Goal: Check status: Check status

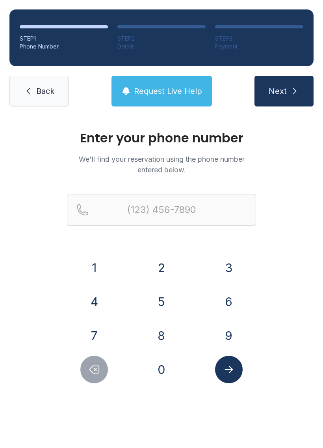
click at [230, 263] on button "3" at bounding box center [229, 268] width 28 height 28
click at [158, 373] on button "0" at bounding box center [162, 370] width 28 height 28
click at [86, 259] on button "1" at bounding box center [94, 268] width 28 height 28
click at [158, 296] on button "5" at bounding box center [162, 302] width 28 height 28
click at [163, 368] on button "0" at bounding box center [162, 370] width 28 height 28
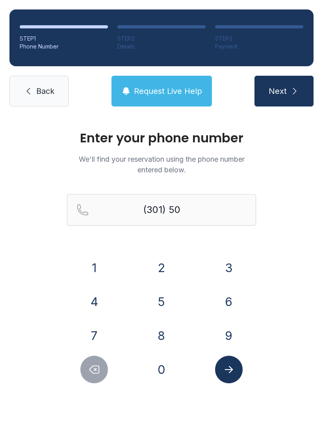
click at [231, 332] on button "9" at bounding box center [229, 336] width 28 height 28
click at [88, 297] on button "4" at bounding box center [94, 302] width 28 height 28
click at [229, 338] on button "9" at bounding box center [229, 336] width 28 height 28
click at [166, 332] on button "8" at bounding box center [162, 336] width 28 height 28
click at [106, 298] on button "4" at bounding box center [94, 302] width 28 height 28
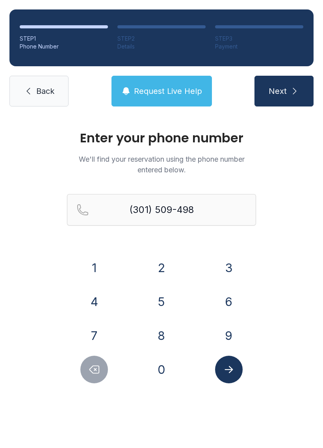
type input "[PHONE_NUMBER]"
click at [228, 370] on icon "Submit lookup form" at bounding box center [229, 369] width 8 height 7
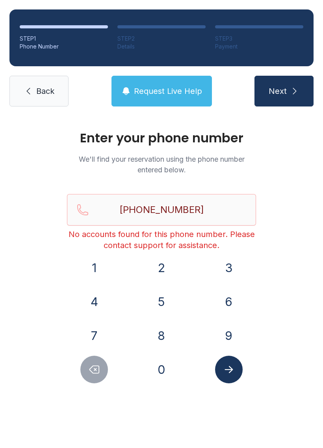
click at [36, 85] on link "Back" at bounding box center [38, 91] width 59 height 31
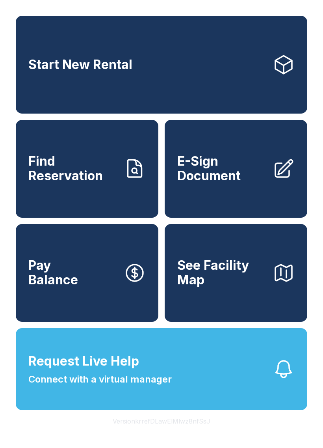
click at [78, 207] on link "Find Reservation" at bounding box center [87, 169] width 143 height 98
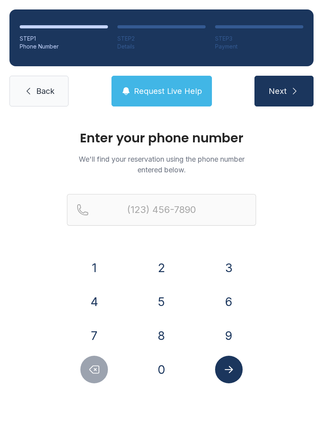
click at [227, 260] on button "3" at bounding box center [229, 268] width 28 height 28
click at [159, 367] on button "0" at bounding box center [162, 370] width 28 height 28
click at [104, 266] on button "1" at bounding box center [94, 268] width 28 height 28
click at [103, 300] on button "4" at bounding box center [94, 302] width 28 height 28
click at [98, 335] on button "7" at bounding box center [94, 336] width 28 height 28
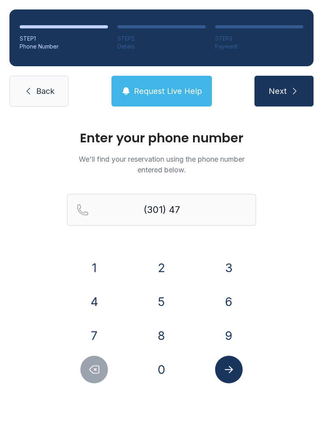
click at [92, 294] on button "4" at bounding box center [94, 302] width 28 height 28
click at [233, 304] on button "6" at bounding box center [229, 302] width 28 height 28
click at [232, 303] on button "6" at bounding box center [229, 302] width 28 height 28
click at [230, 280] on button "3" at bounding box center [229, 268] width 28 height 28
click at [162, 366] on button "0" at bounding box center [162, 370] width 28 height 28
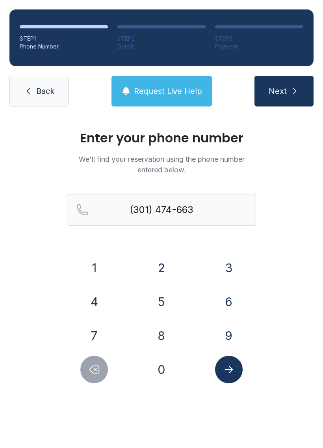
type input "[PHONE_NUMBER]"
click at [230, 368] on icon "Submit lookup form" at bounding box center [229, 370] width 12 height 12
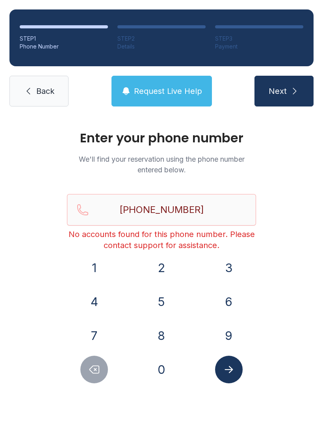
click at [39, 93] on span "Back" at bounding box center [45, 91] width 18 height 11
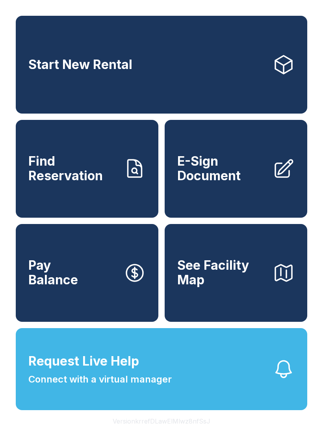
click at [101, 183] on span "Find Reservation" at bounding box center [72, 168] width 89 height 29
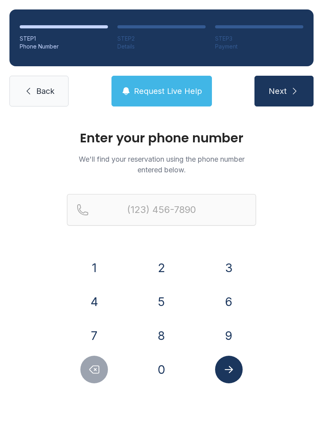
click at [233, 261] on button "3" at bounding box center [229, 268] width 28 height 28
click at [160, 362] on button "0" at bounding box center [162, 370] width 28 height 28
click at [98, 256] on button "1" at bounding box center [94, 268] width 28 height 28
click at [164, 299] on button "5" at bounding box center [162, 302] width 28 height 28
click at [160, 362] on button "0" at bounding box center [162, 370] width 28 height 28
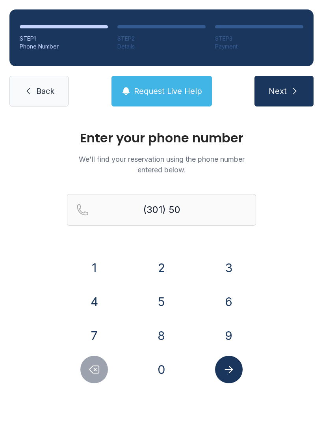
click at [231, 335] on button "9" at bounding box center [229, 336] width 28 height 28
click at [97, 298] on button "4" at bounding box center [94, 302] width 28 height 28
click at [232, 335] on button "9" at bounding box center [229, 336] width 28 height 28
click at [164, 341] on button "8" at bounding box center [162, 336] width 28 height 28
click at [102, 299] on button "4" at bounding box center [94, 302] width 28 height 28
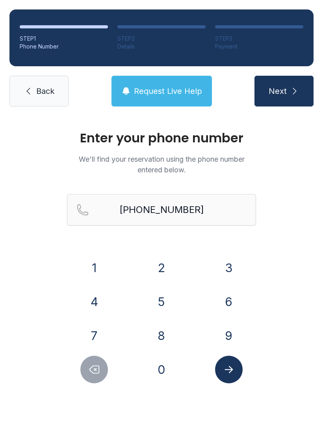
click at [286, 102] on button "Next" at bounding box center [284, 91] width 59 height 31
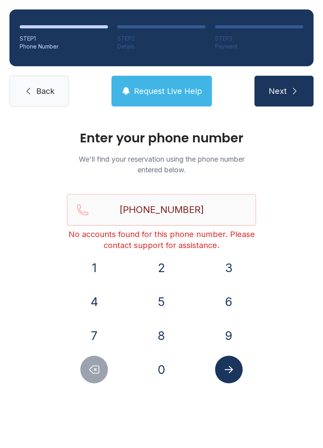
click at [96, 368] on icon "Delete number" at bounding box center [94, 370] width 12 height 12
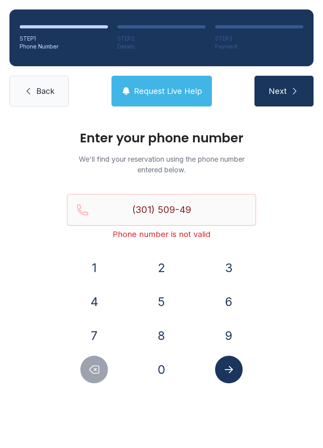
click at [86, 360] on button "Delete number" at bounding box center [94, 370] width 28 height 28
click at [91, 357] on button "Delete number" at bounding box center [94, 370] width 28 height 28
click at [90, 357] on button "Delete number" at bounding box center [94, 370] width 28 height 28
click at [99, 356] on button "Delete number" at bounding box center [94, 370] width 28 height 28
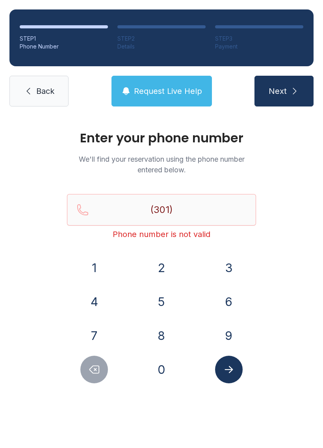
click at [99, 356] on div at bounding box center [94, 370] width 55 height 28
click at [98, 349] on button "7" at bounding box center [94, 336] width 28 height 28
click at [100, 351] on div "1 2 3 4 5 6 7 8 9 0" at bounding box center [161, 318] width 189 height 129
click at [105, 356] on div at bounding box center [94, 370] width 55 height 28
click at [108, 359] on div at bounding box center [94, 370] width 55 height 28
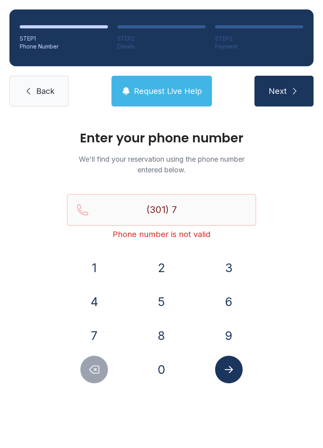
click at [90, 376] on button "Delete number" at bounding box center [94, 370] width 28 height 28
click at [91, 379] on button "Delete number" at bounding box center [94, 370] width 28 height 28
click at [90, 379] on button "Delete number" at bounding box center [94, 370] width 28 height 28
type input "(3"
click at [93, 373] on icon "Delete number" at bounding box center [94, 370] width 12 height 12
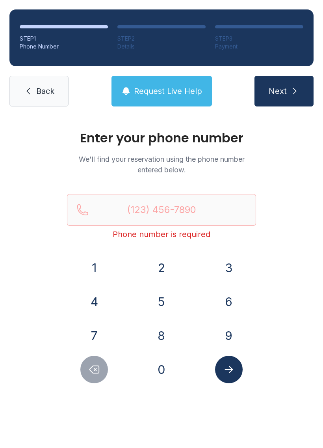
click at [93, 373] on icon "Delete number" at bounding box center [94, 370] width 12 height 12
